Goal: Contribute content

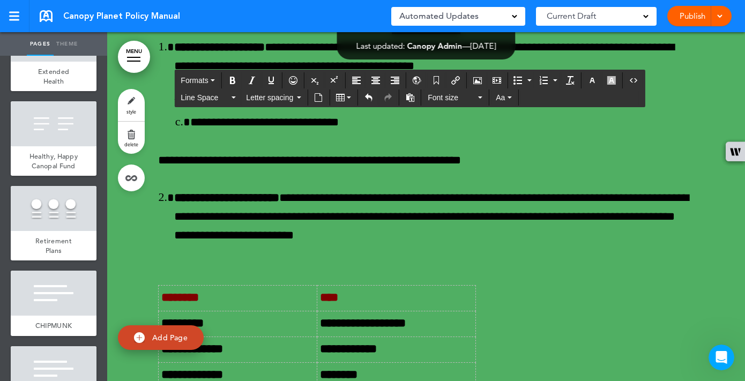
scroll to position [35614, 0]
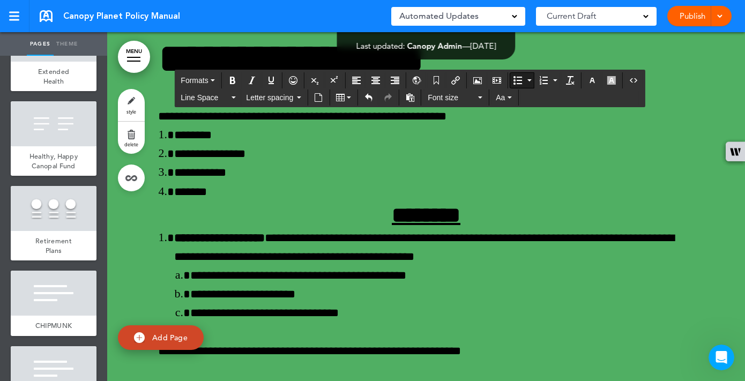
scroll to position [35440, 0]
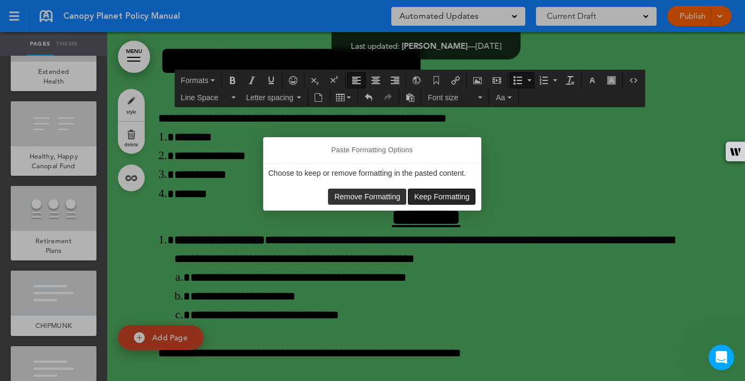
click at [419, 198] on span "Keep Formatting" at bounding box center [443, 197] width 56 height 9
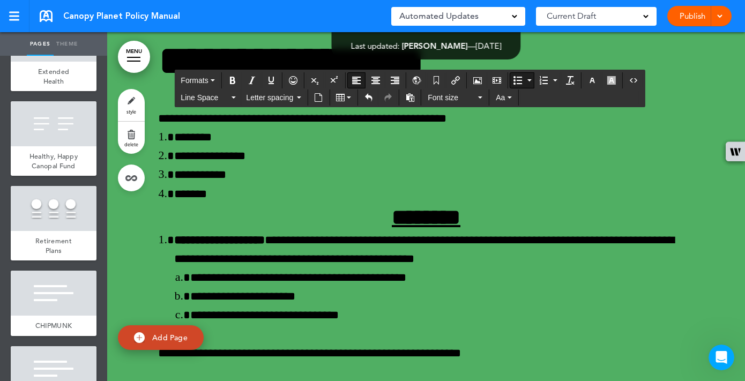
drag, startPoint x: 532, startPoint y: 271, endPoint x: 514, endPoint y: 272, distance: 17.7
drag, startPoint x: 501, startPoint y: 274, endPoint x: 539, endPoint y: 276, distance: 38.1
drag, startPoint x: 453, startPoint y: 302, endPoint x: 513, endPoint y: 271, distance: 67.6
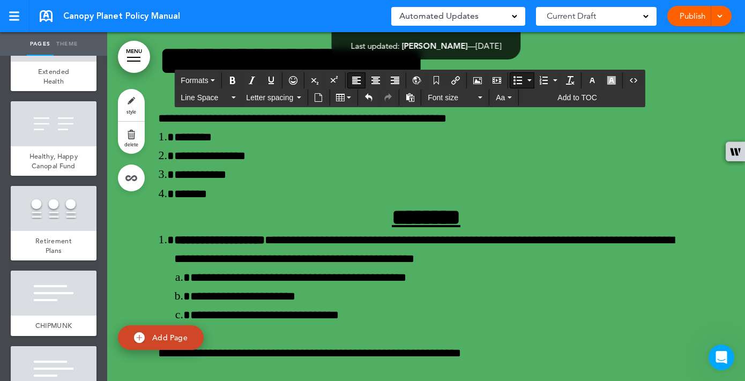
click at [510, 97] on icon "button" at bounding box center [509, 98] width 4 height 2
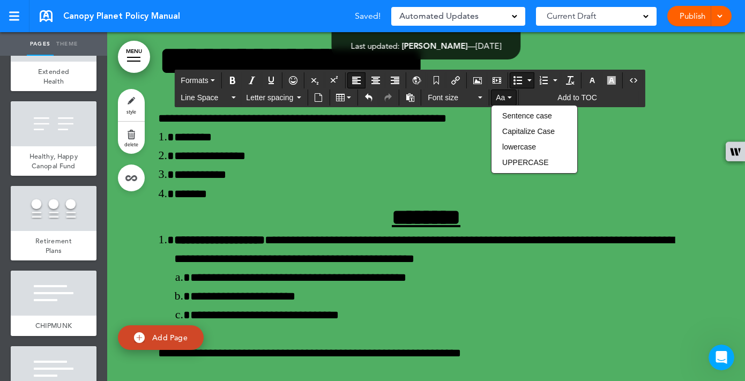
click at [510, 97] on icon "button" at bounding box center [509, 98] width 4 height 2
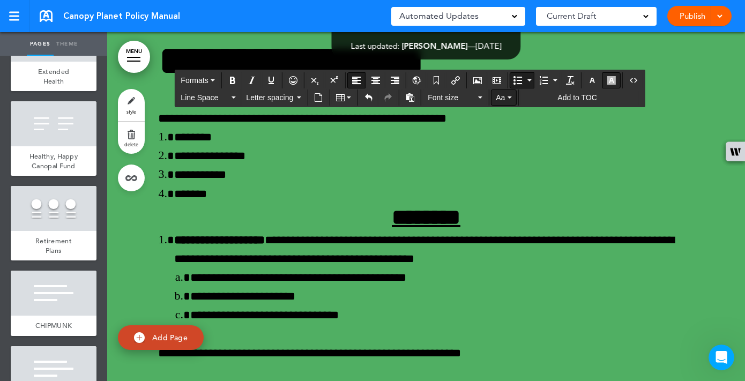
click at [614, 79] on icon "button" at bounding box center [612, 80] width 9 height 9
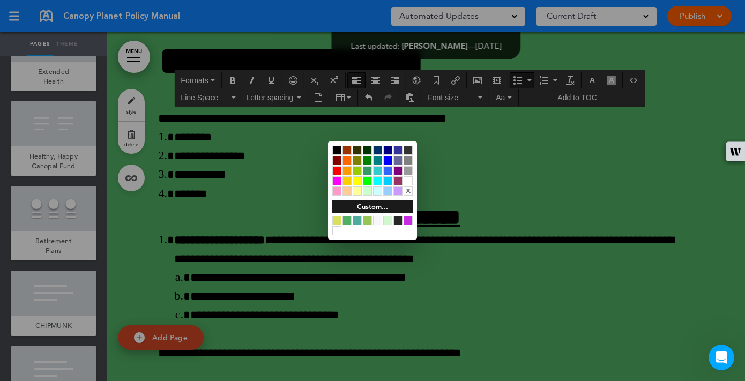
click at [461, 290] on div at bounding box center [372, 190] width 745 height 381
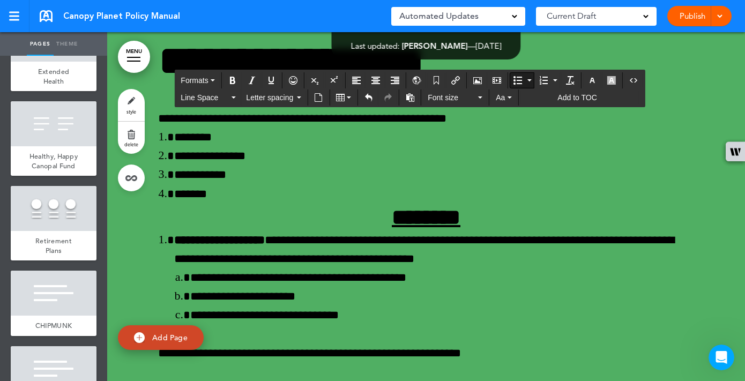
drag, startPoint x: 463, startPoint y: 291, endPoint x: 454, endPoint y: 291, distance: 8.6
click at [611, 80] on icon "button" at bounding box center [612, 80] width 9 height 9
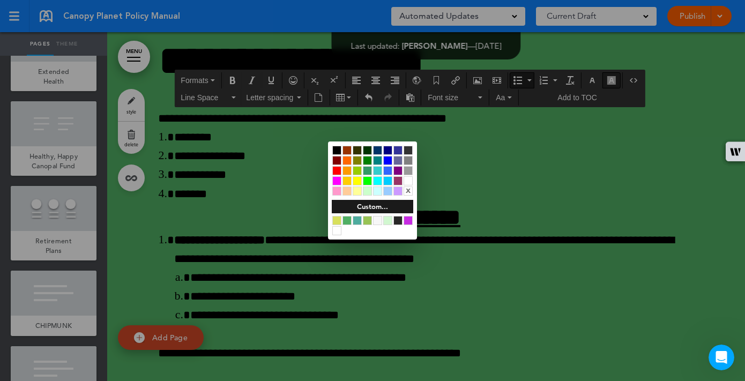
click at [611, 80] on div at bounding box center [372, 190] width 745 height 381
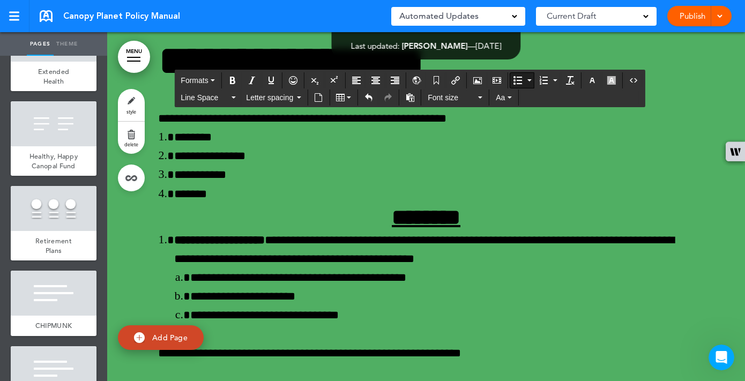
drag, startPoint x: 471, startPoint y: 288, endPoint x: 453, endPoint y: 288, distance: 18.8
click at [594, 79] on icon "button" at bounding box center [592, 80] width 9 height 9
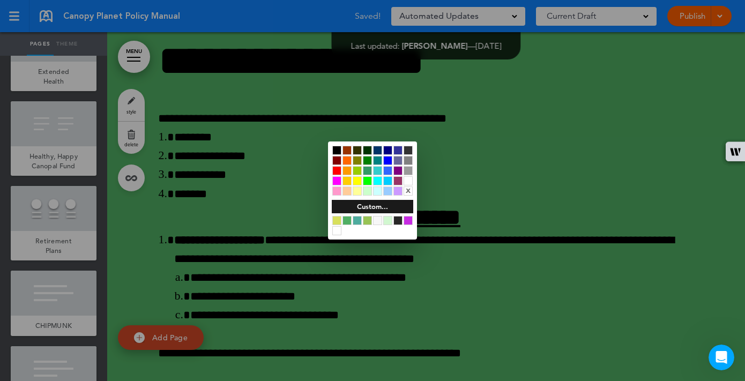
click at [404, 179] on div at bounding box center [408, 180] width 9 height 9
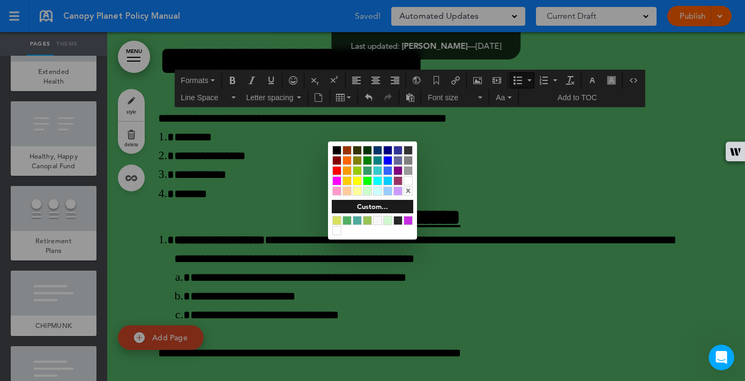
click at [540, 294] on div at bounding box center [372, 190] width 745 height 381
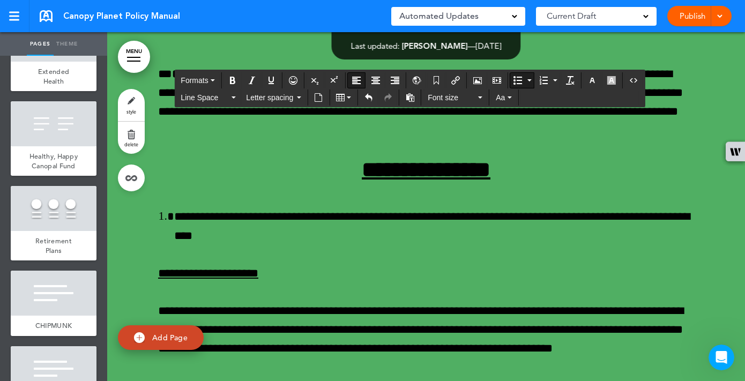
scroll to position [36063, 0]
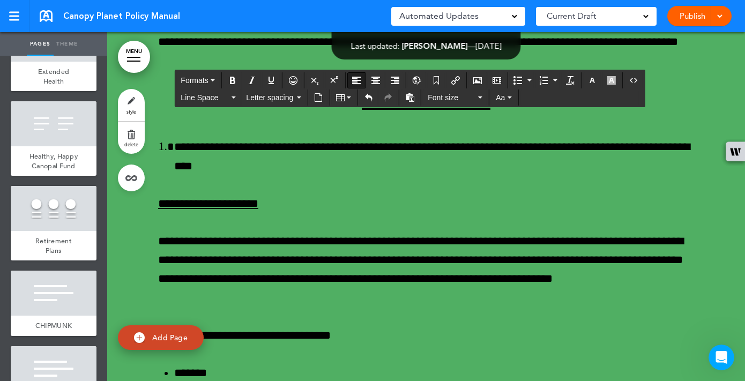
scroll to position [36097, 0]
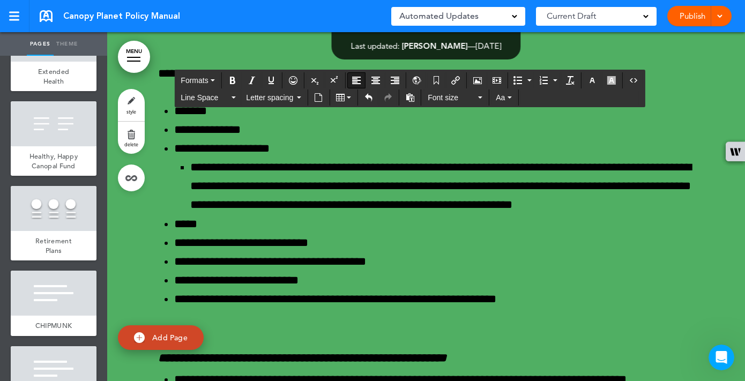
scroll to position [36423, 0]
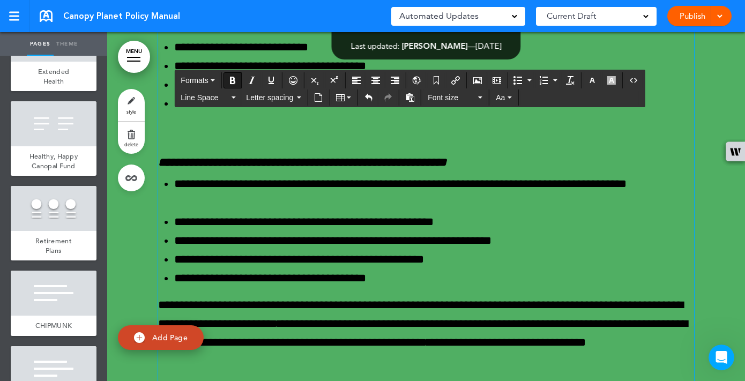
scroll to position [36549, 0]
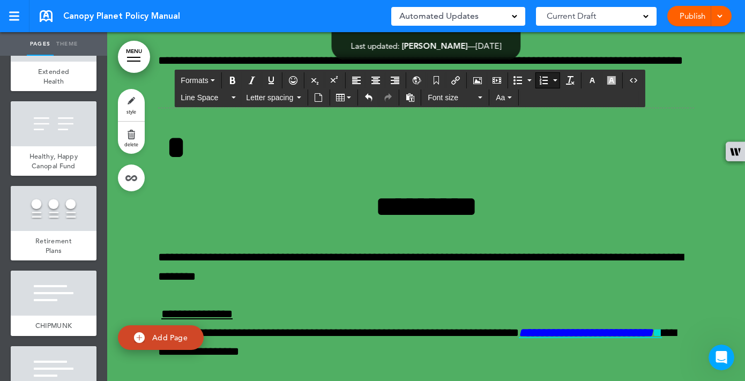
scroll to position [37441, 0]
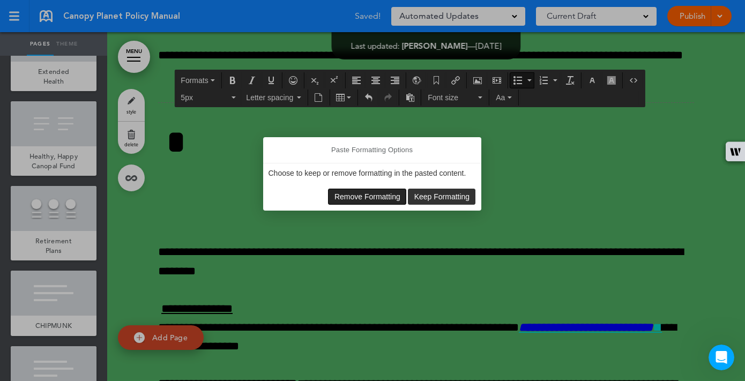
click at [384, 194] on span "Remove Formatting" at bounding box center [368, 197] width 66 height 9
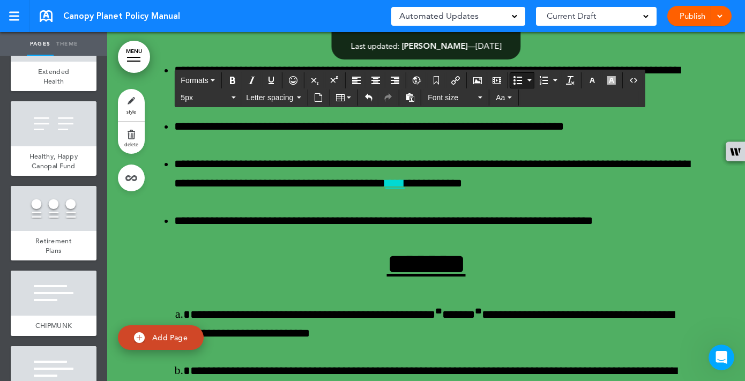
scroll to position [38370, 0]
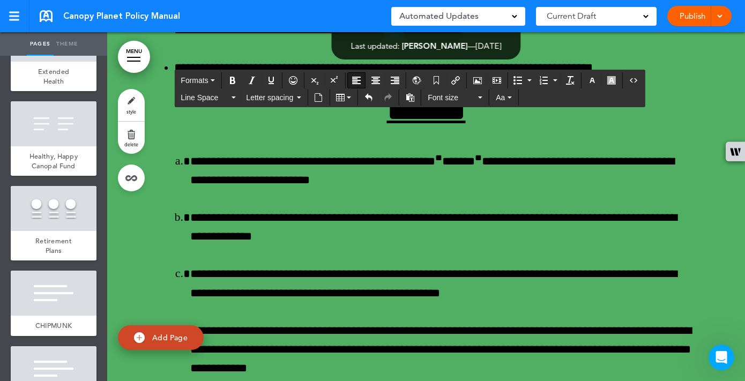
scroll to position [38523, 0]
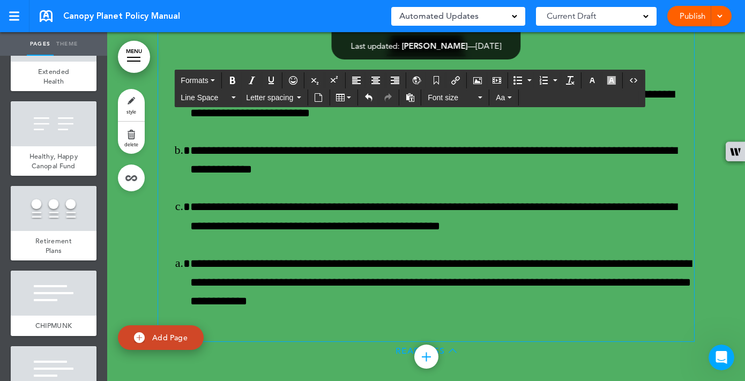
scroll to position [38592, 0]
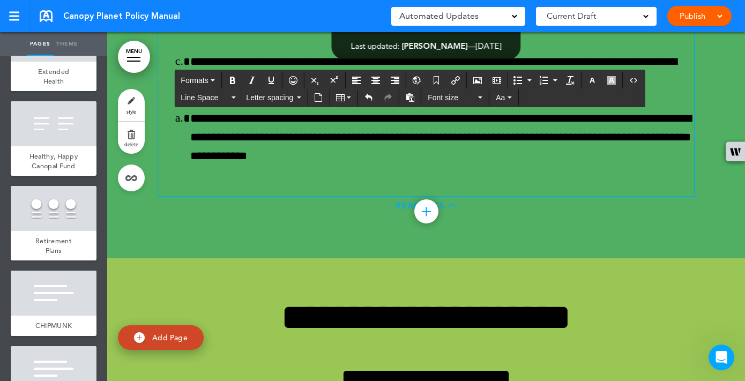
scroll to position [38736, 0]
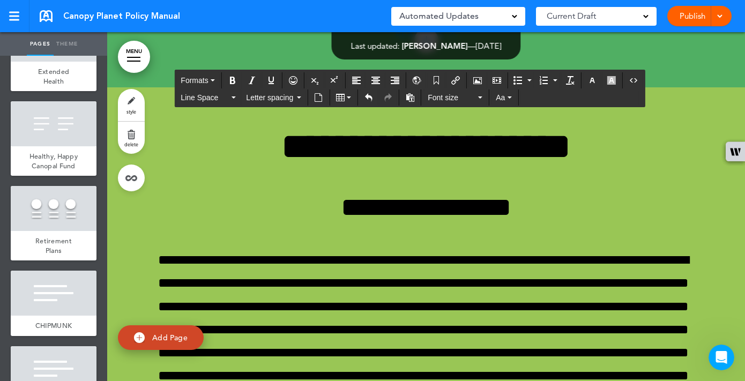
scroll to position [38908, 0]
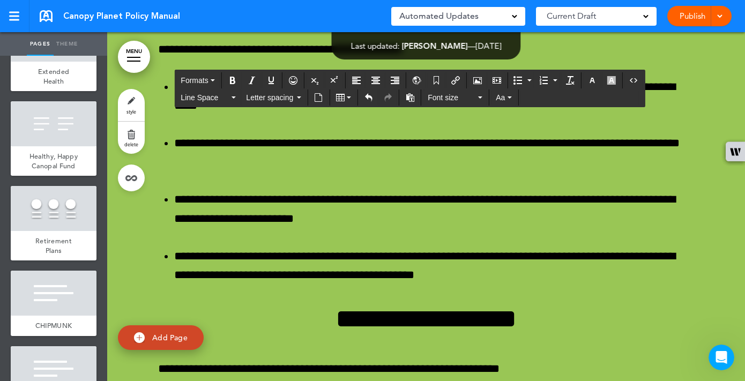
scroll to position [39577, 0]
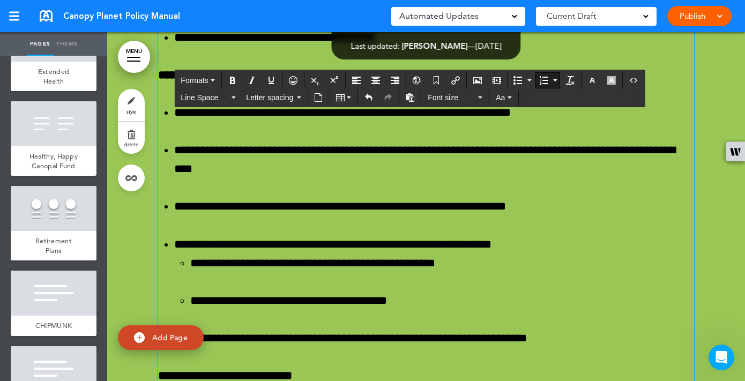
scroll to position [40985, 0]
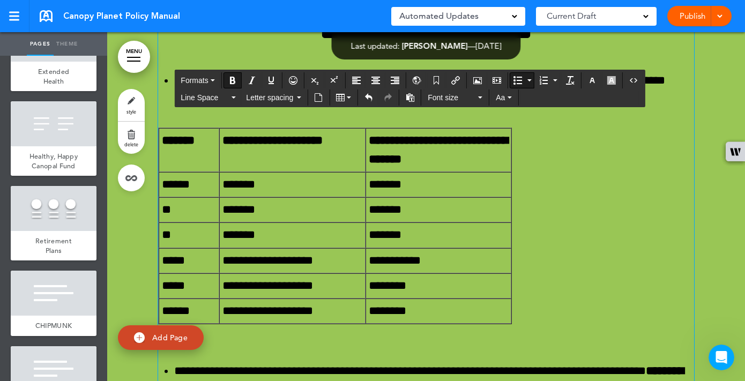
scroll to position [41439, 0]
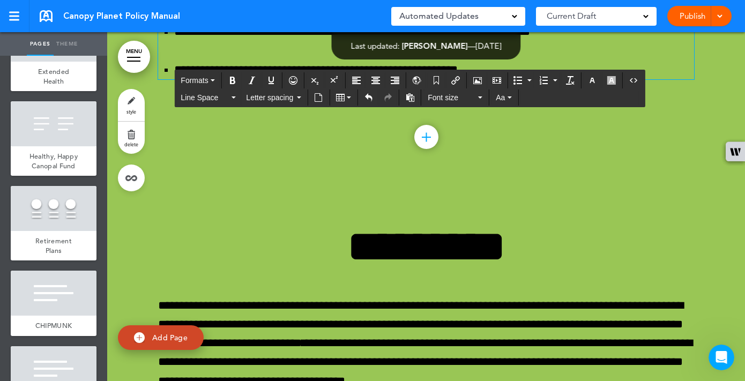
scroll to position [42699, 0]
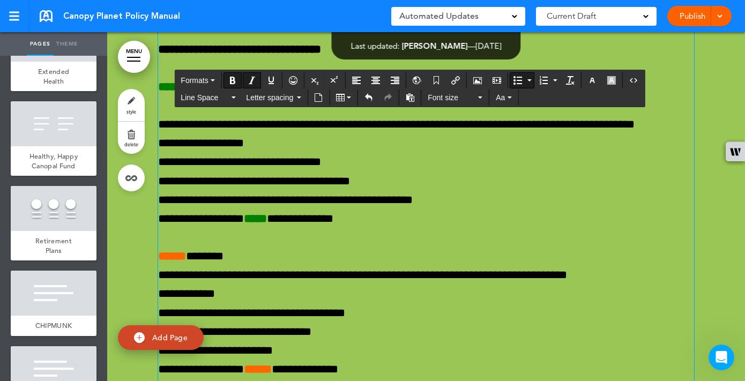
scroll to position [44181, 0]
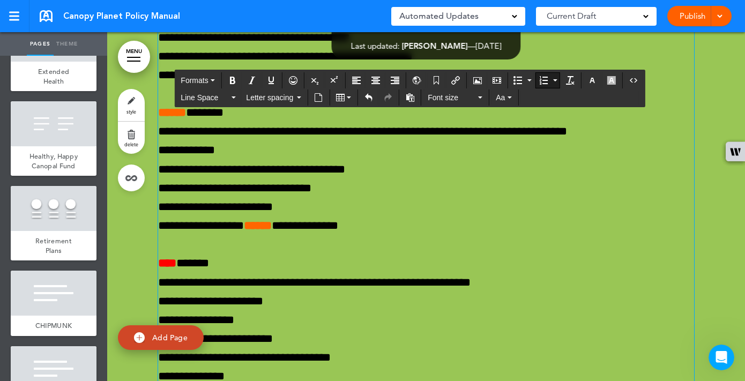
scroll to position [44325, 0]
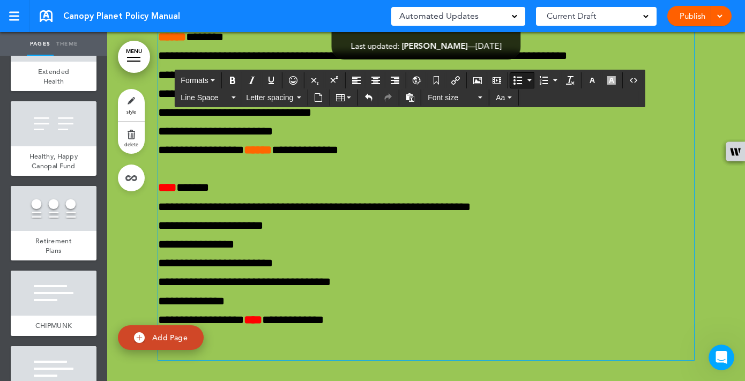
scroll to position [44440, 0]
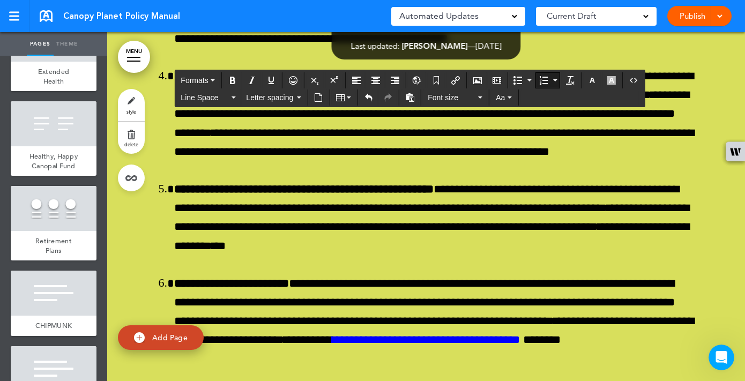
scroll to position [46341, 0]
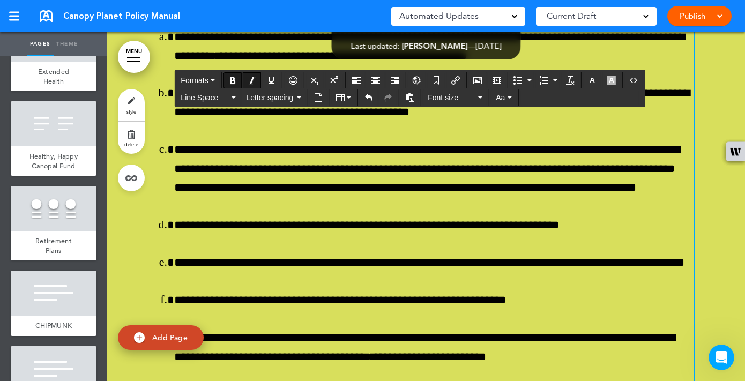
scroll to position [48289, 0]
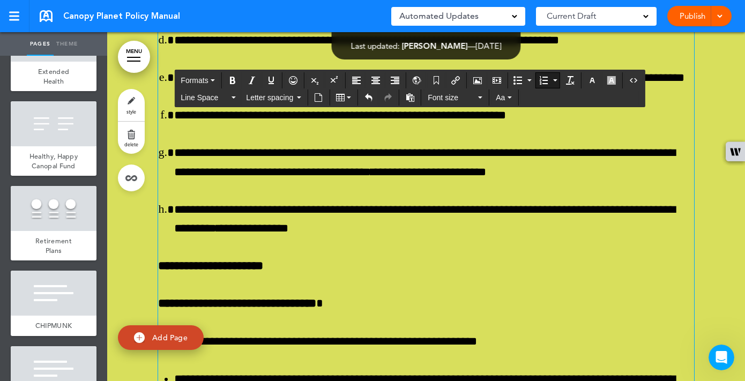
scroll to position [48473, 0]
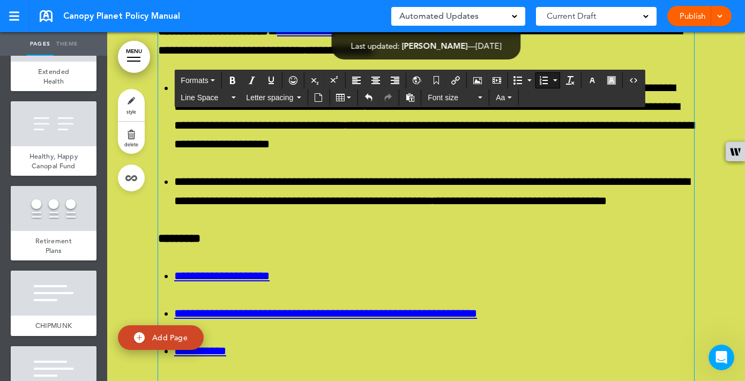
scroll to position [48915, 0]
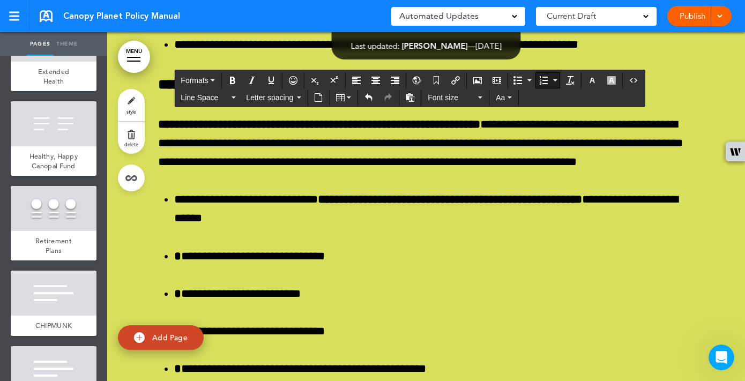
scroll to position [50642, 0]
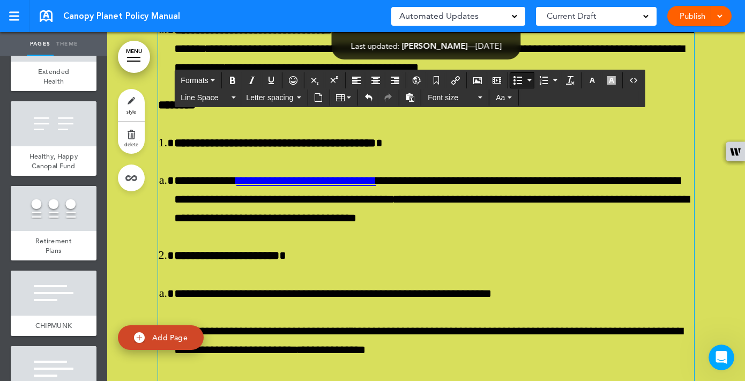
scroll to position [51866, 0]
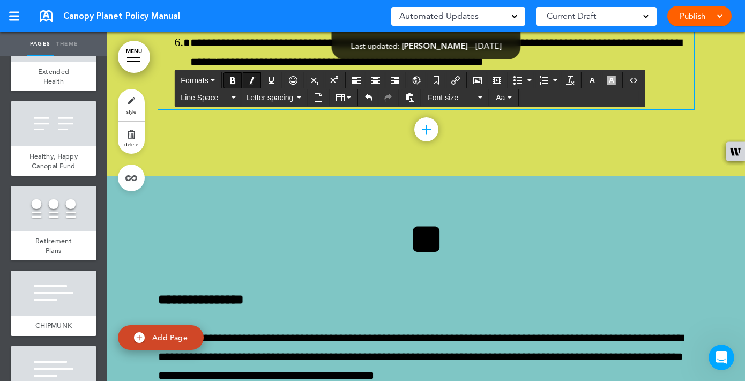
scroll to position [53860, 0]
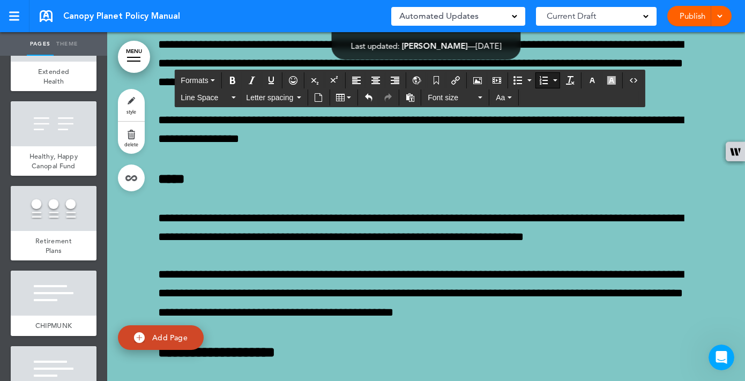
scroll to position [54168, 0]
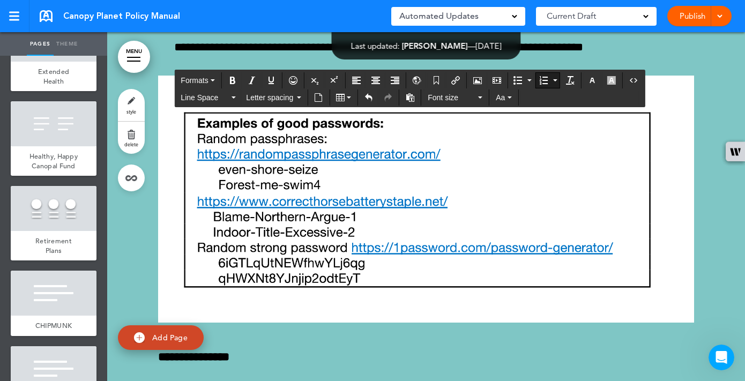
scroll to position [54895, 0]
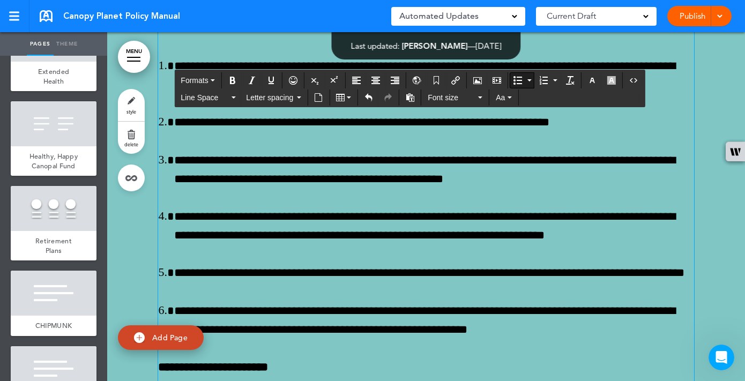
scroll to position [56183, 0]
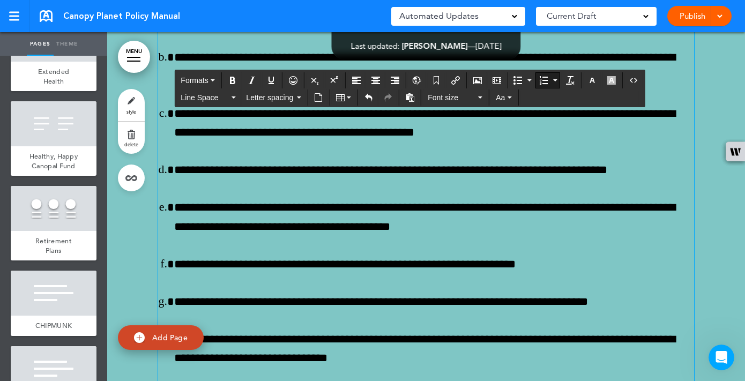
scroll to position [57879, 0]
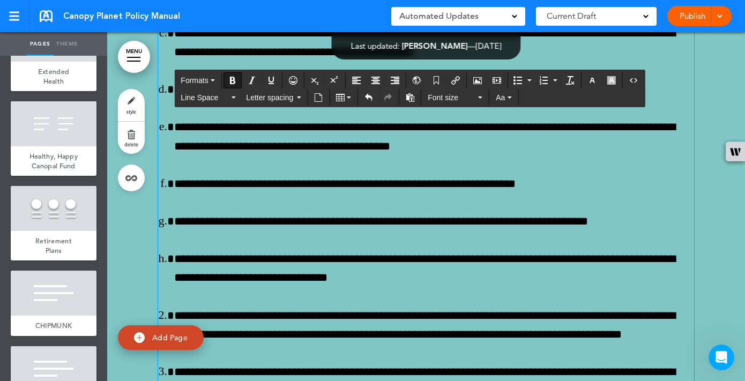
scroll to position [57956, 0]
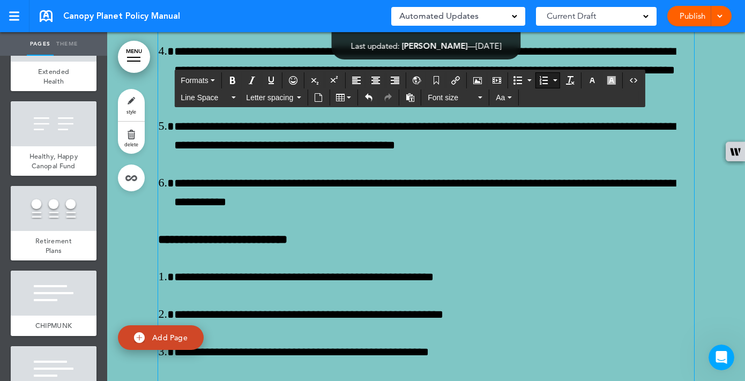
scroll to position [59177, 0]
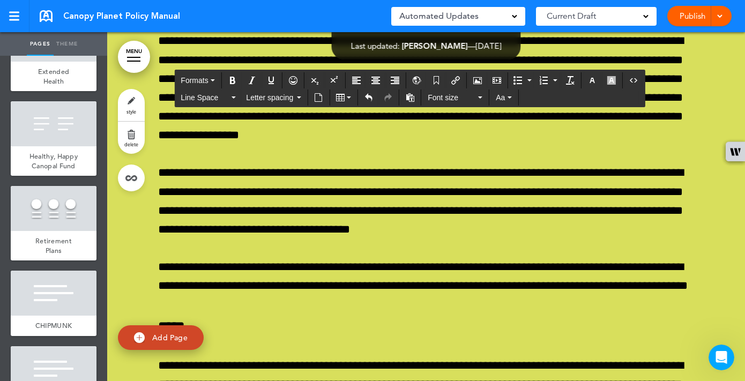
scroll to position [60076, 0]
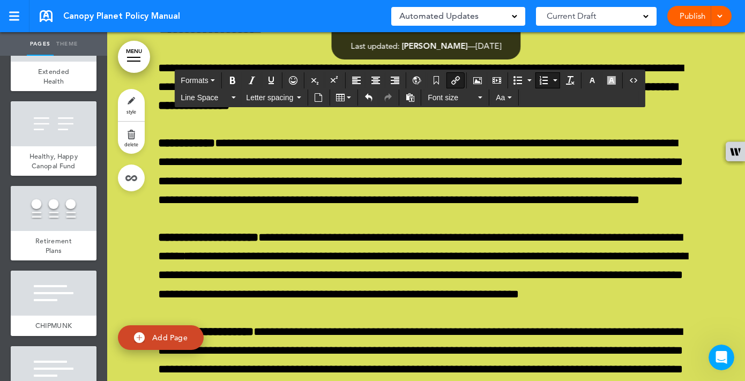
scroll to position [60717, 0]
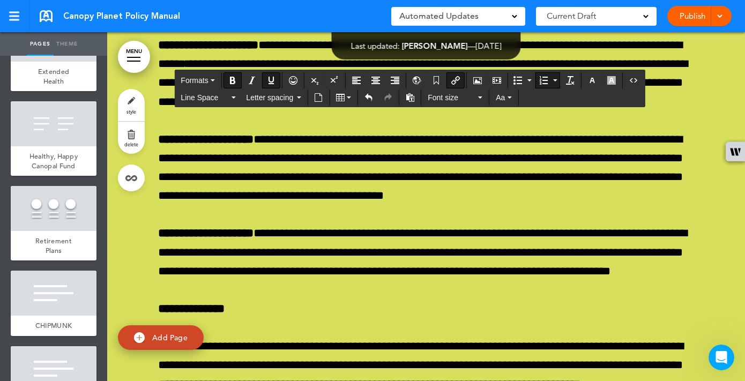
scroll to position [60906, 0]
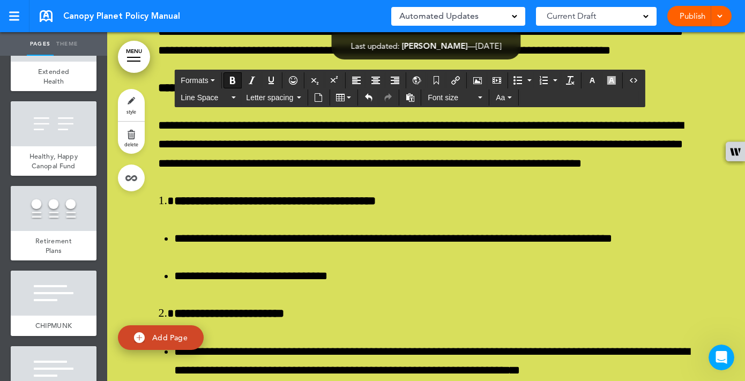
scroll to position [61128, 0]
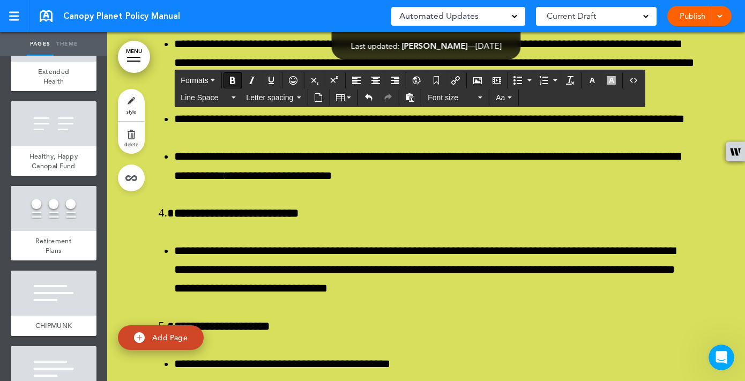
scroll to position [61624, 0]
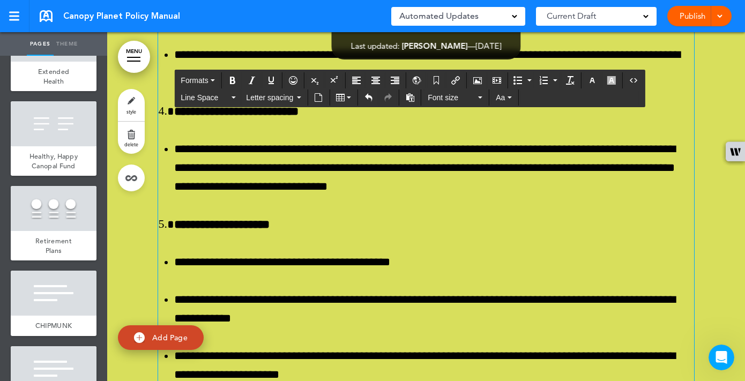
scroll to position [61721, 0]
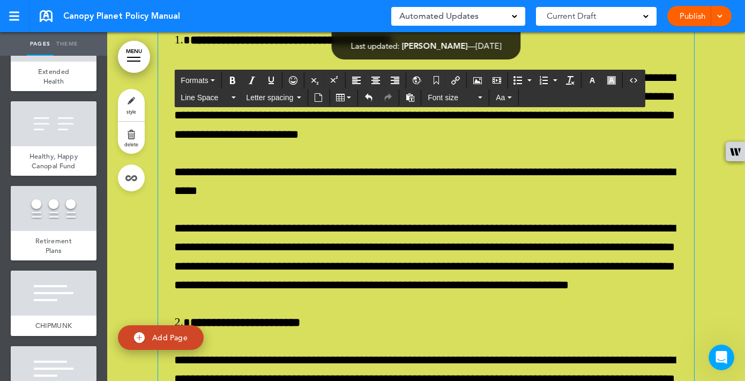
scroll to position [63205, 0]
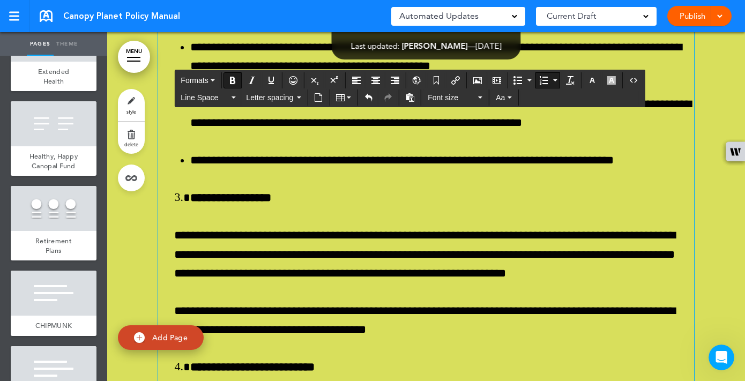
scroll to position [63671, 0]
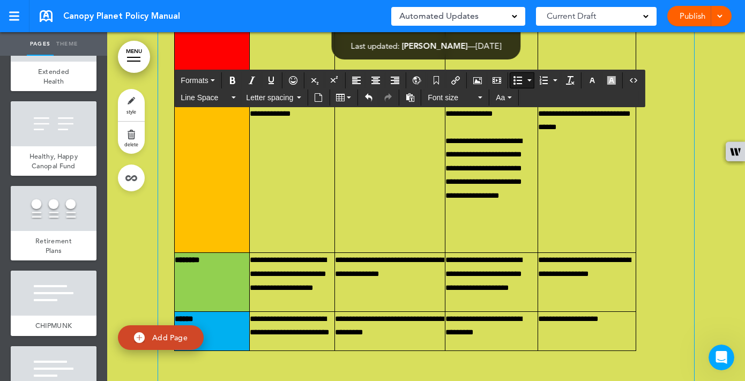
scroll to position [64827, 0]
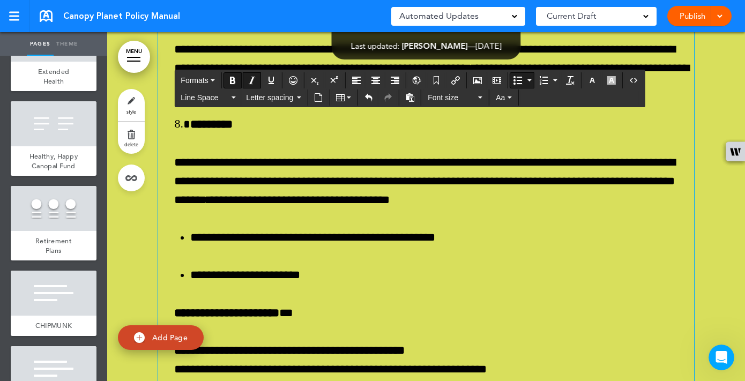
scroll to position [65283, 0]
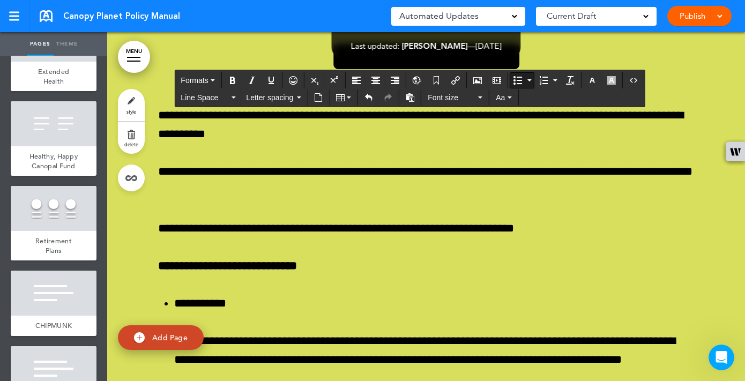
scroll to position [67243, 0]
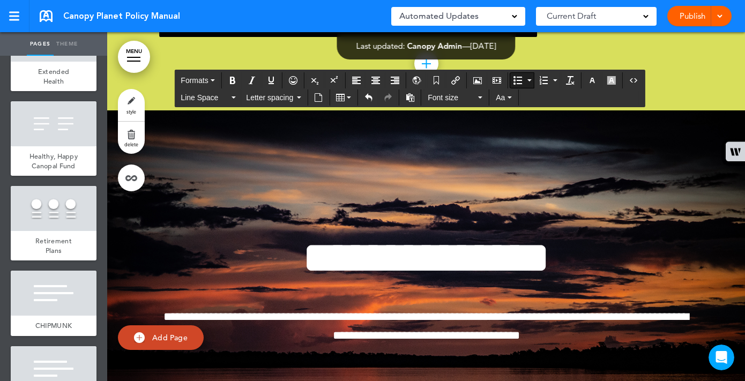
scroll to position [68743, 0]
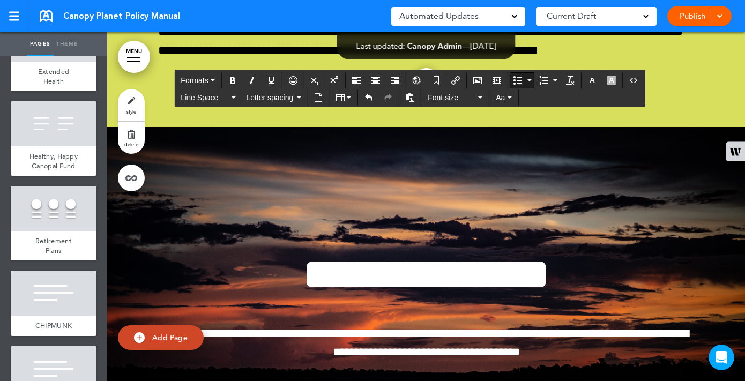
drag, startPoint x: 341, startPoint y: 346, endPoint x: 162, endPoint y: 120, distance: 288.3
click at [357, 78] on icon "Align left" at bounding box center [356, 80] width 9 height 9
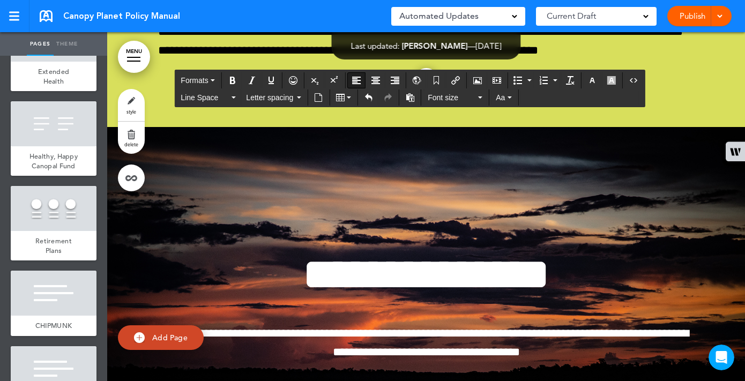
scroll to position [68751, 0]
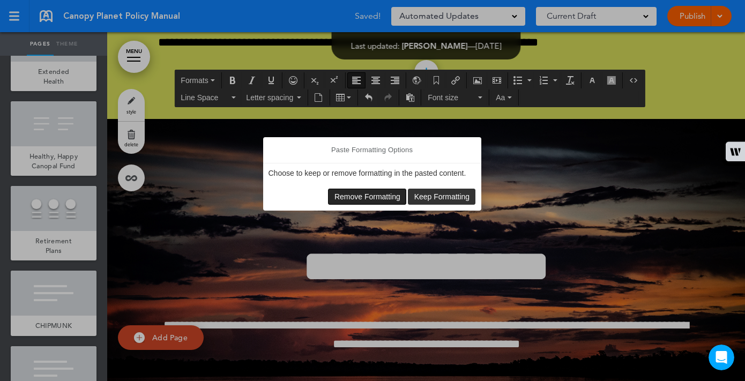
click at [378, 193] on span "Remove Formatting" at bounding box center [368, 197] width 66 height 9
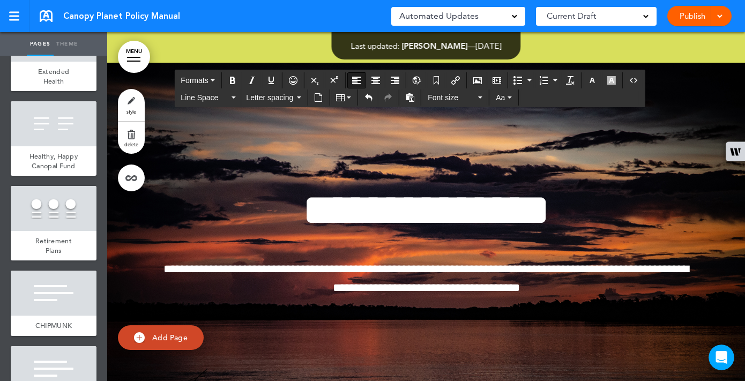
scroll to position [68809, 0]
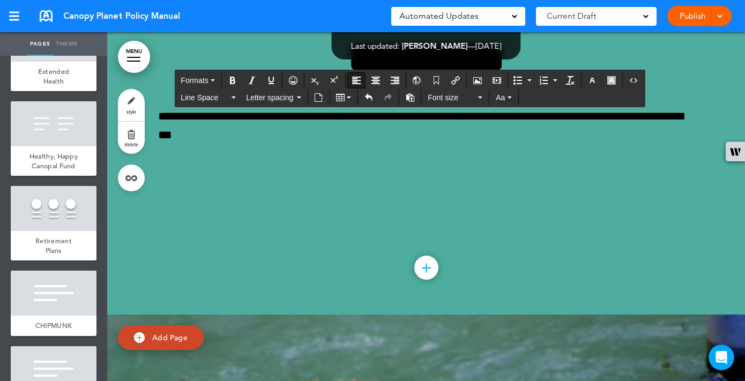
scroll to position [69337, 0]
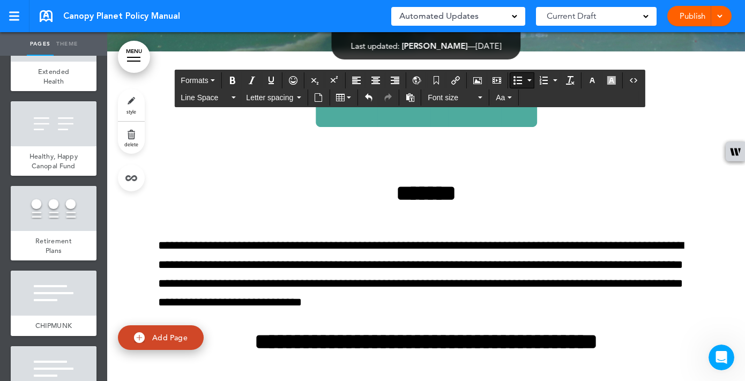
scroll to position [69979, 0]
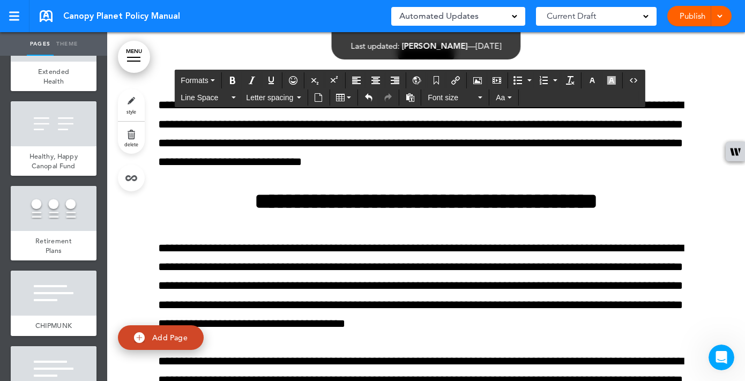
scroll to position [70125, 0]
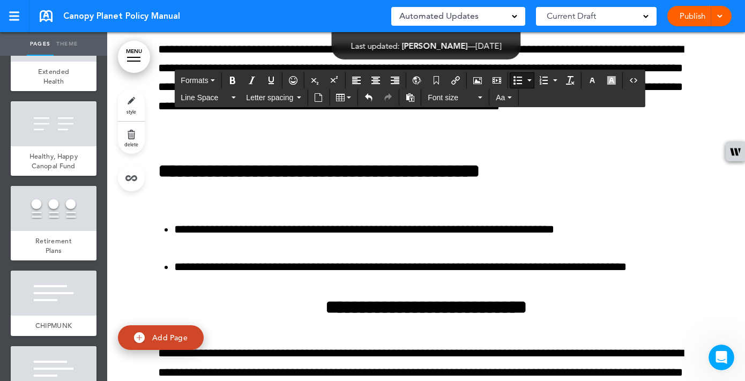
scroll to position [70820, 0]
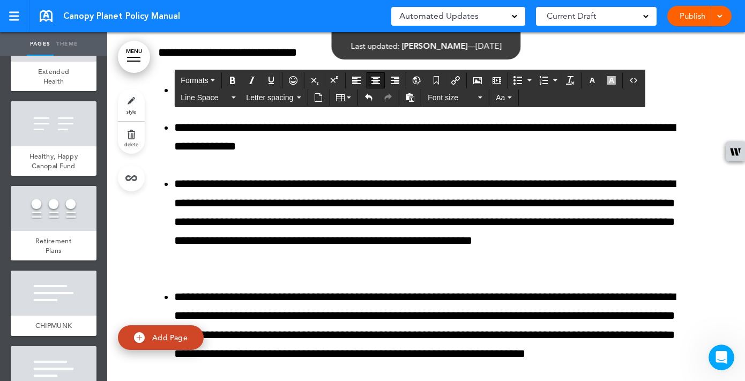
scroll to position [71195, 0]
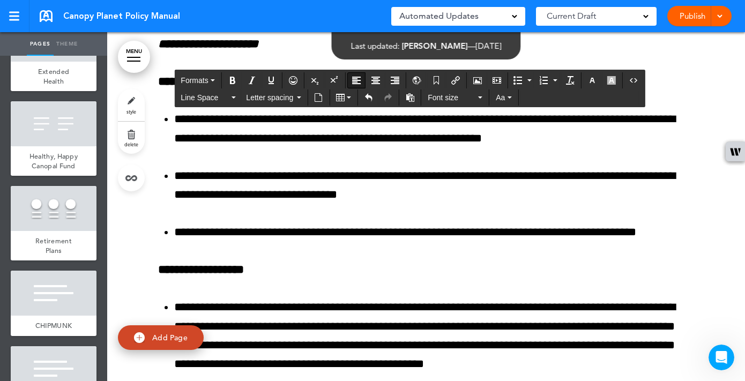
scroll to position [72074, 0]
